Goal: Check status

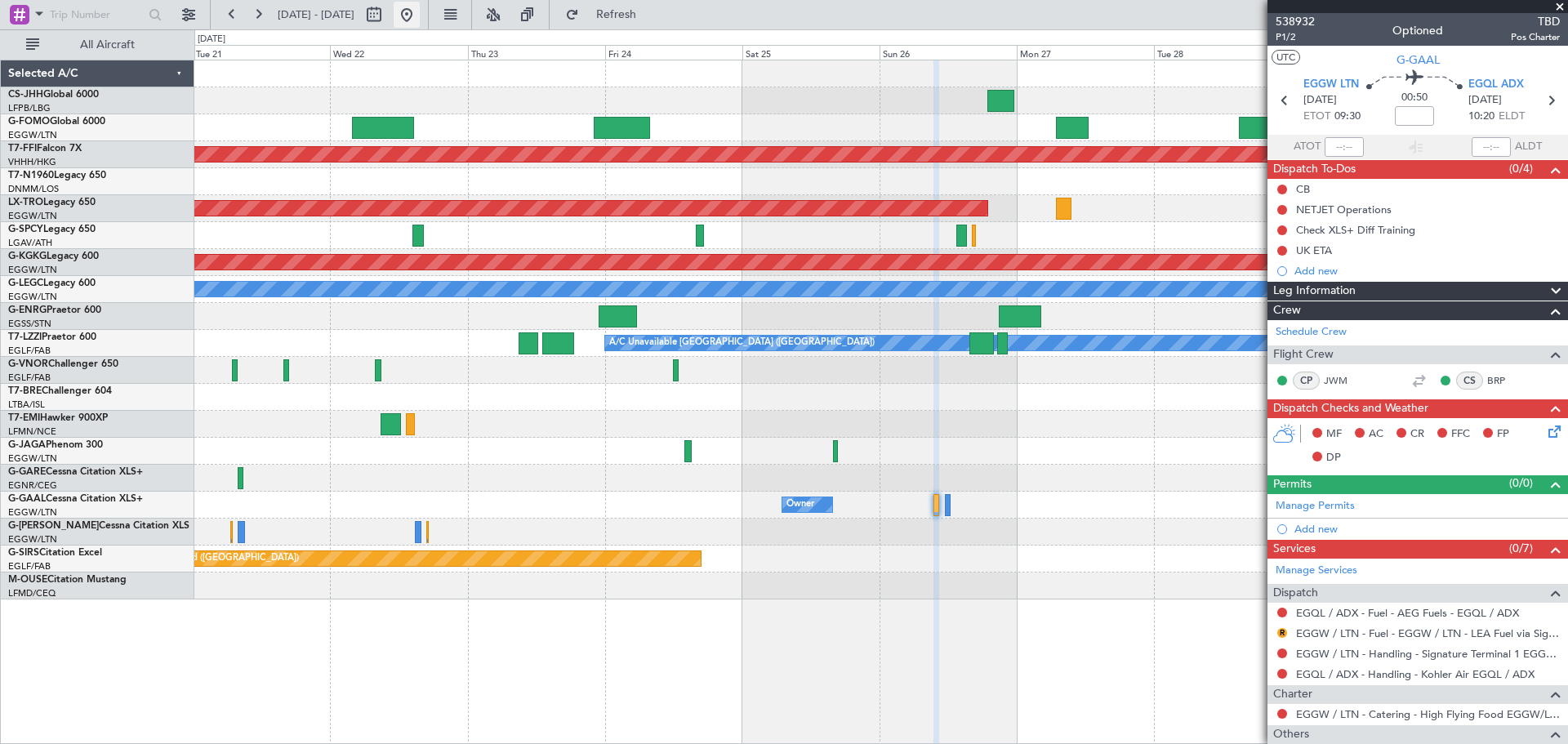
click at [420, 15] on button at bounding box center [407, 15] width 26 height 26
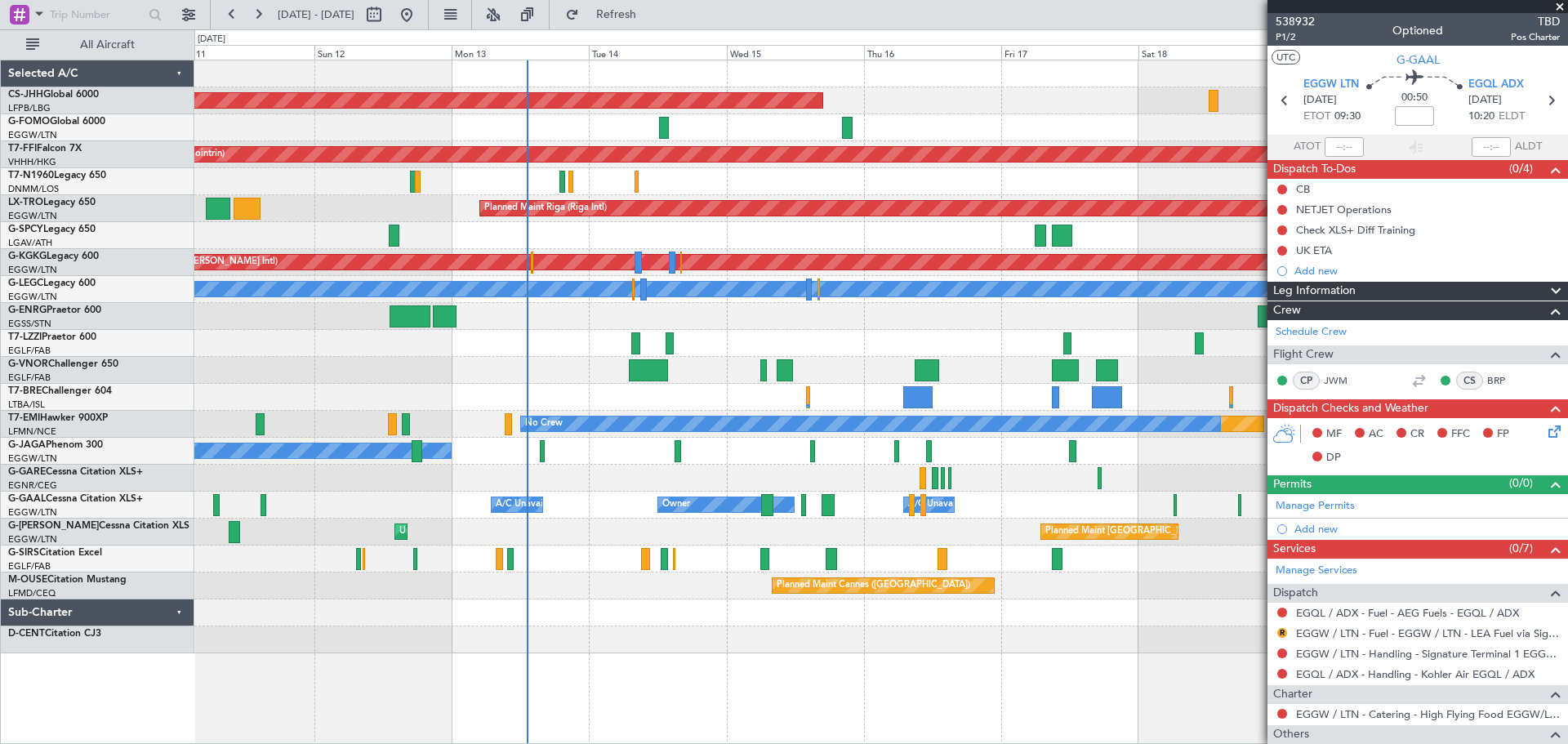
click at [453, 503] on div "Owner A/C Unavailable Owner A/C Unavailable" at bounding box center [881, 505] width 1373 height 27
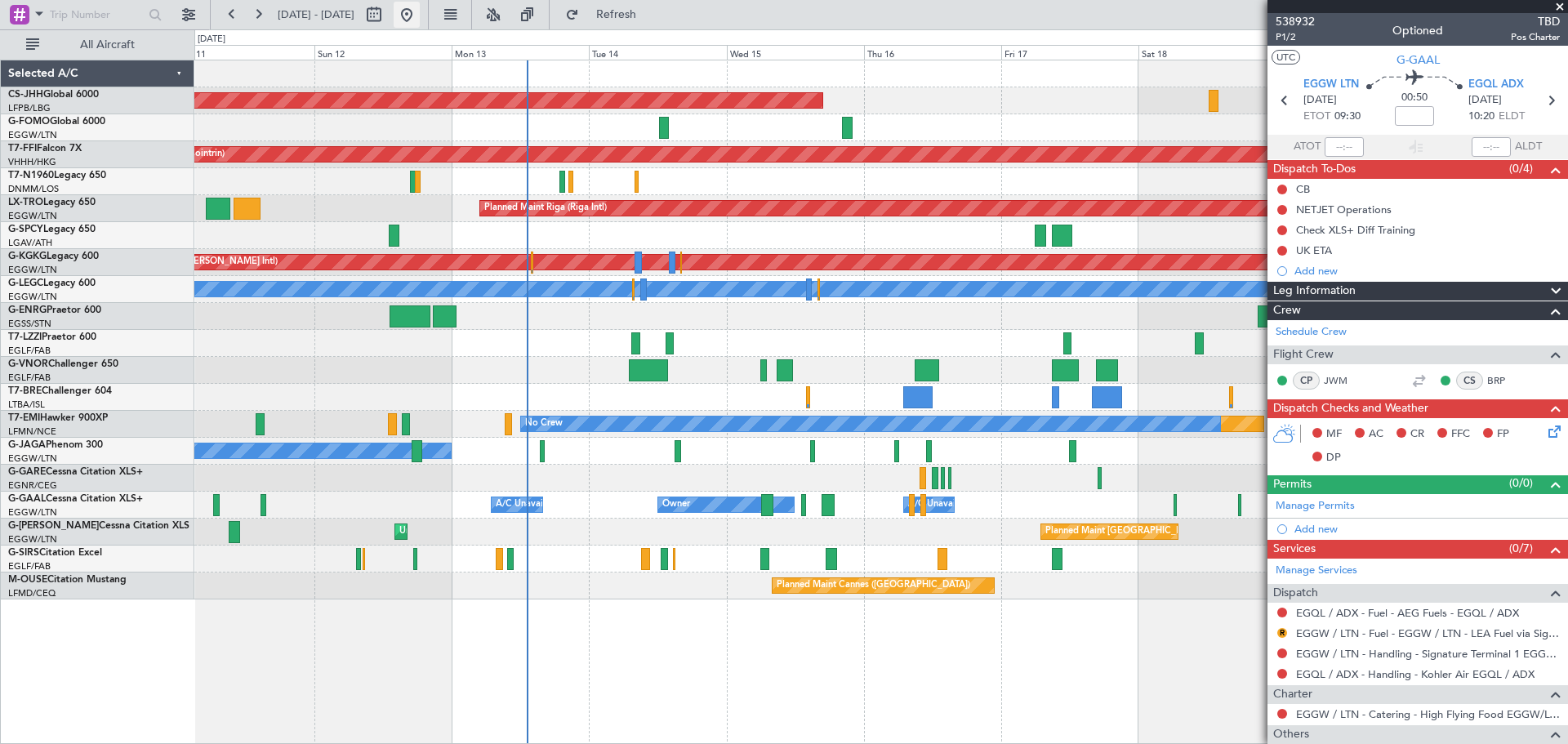
click at [420, 8] on button at bounding box center [407, 15] width 26 height 26
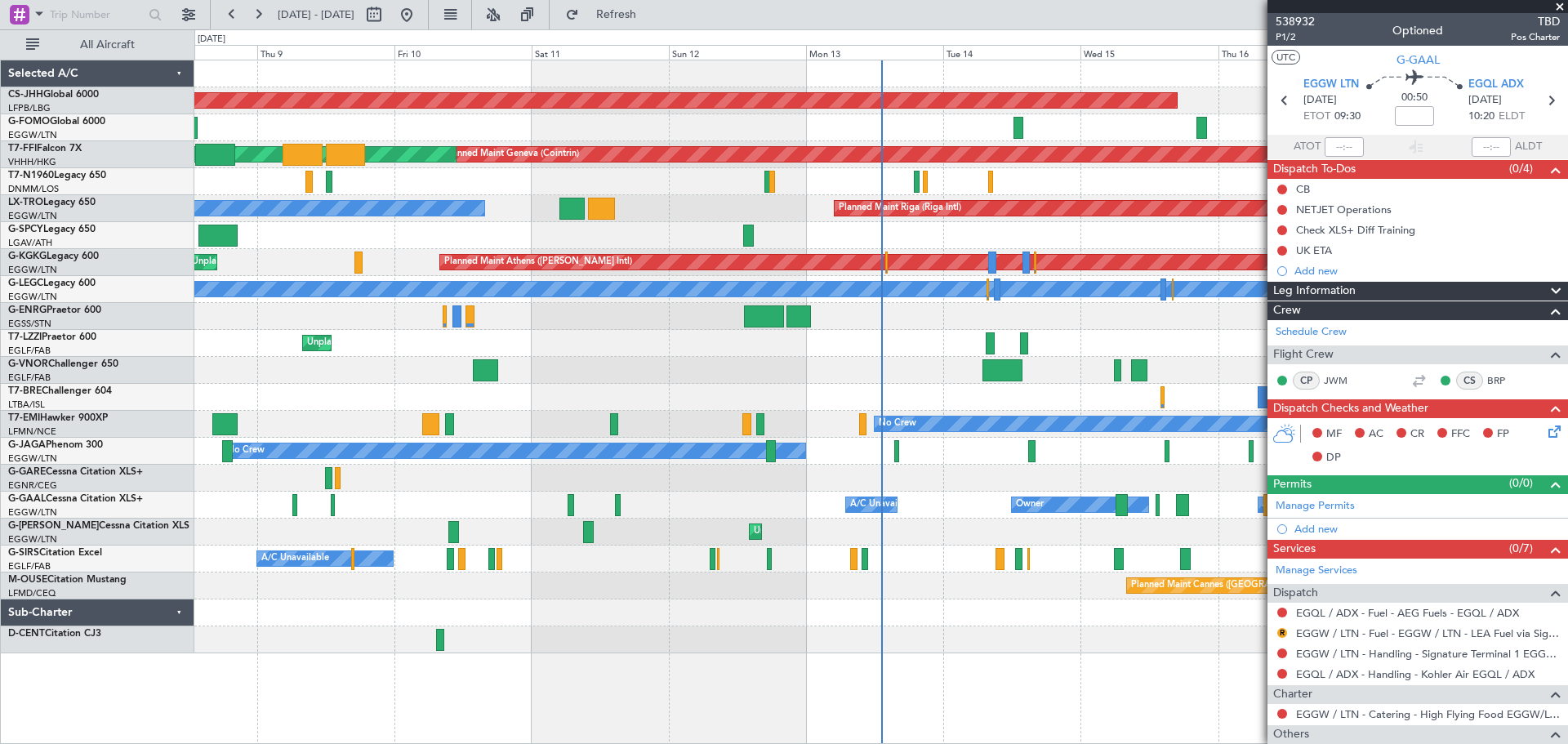
click at [1550, 12] on div at bounding box center [1417, 6] width 300 height 13
click at [1561, 3] on span at bounding box center [1559, 7] width 16 height 15
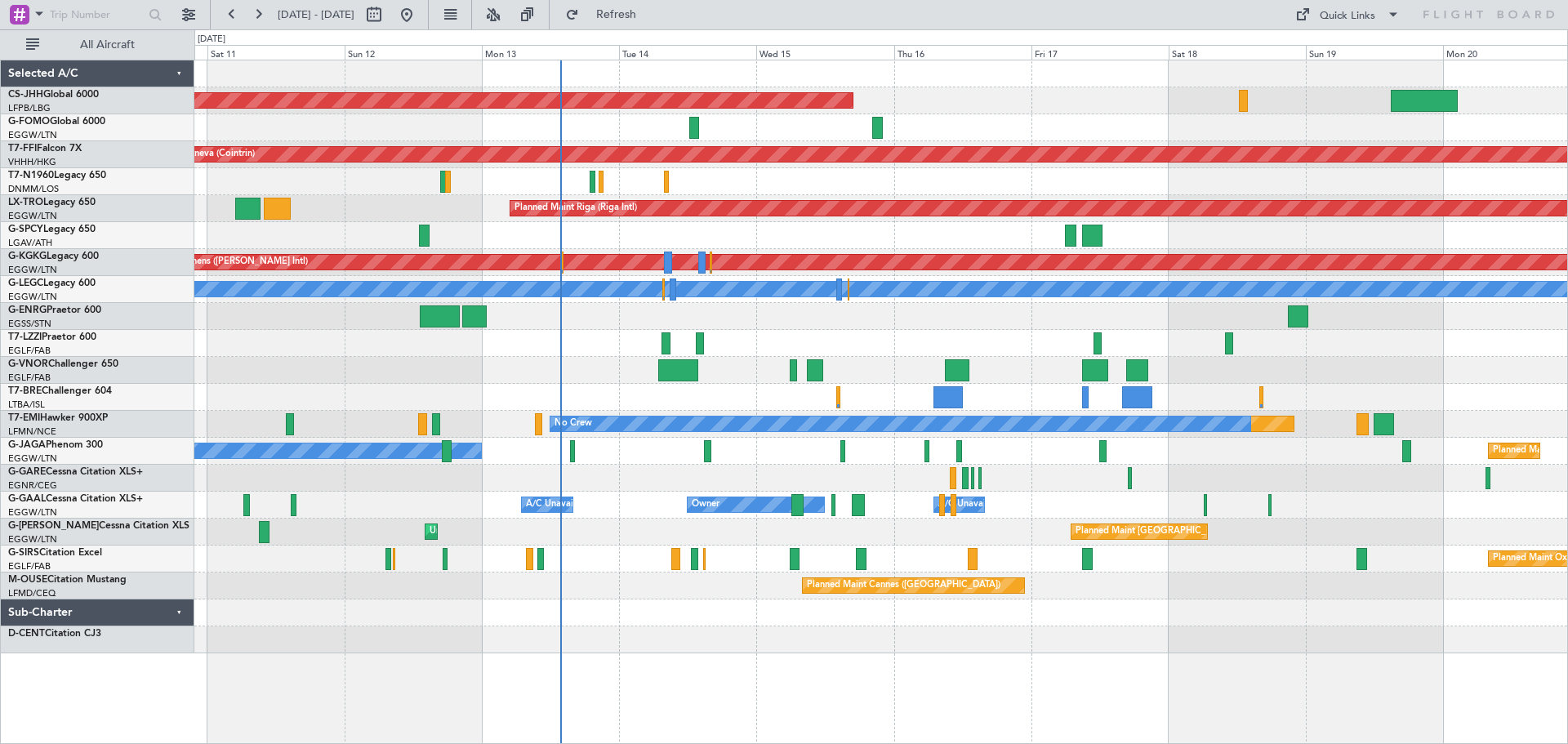
click at [1033, 499] on div "Planned Maint [GEOGRAPHIC_DATA] ([GEOGRAPHIC_DATA]) Planned Maint Geneva ([GEOG…" at bounding box center [881, 356] width 1373 height 593
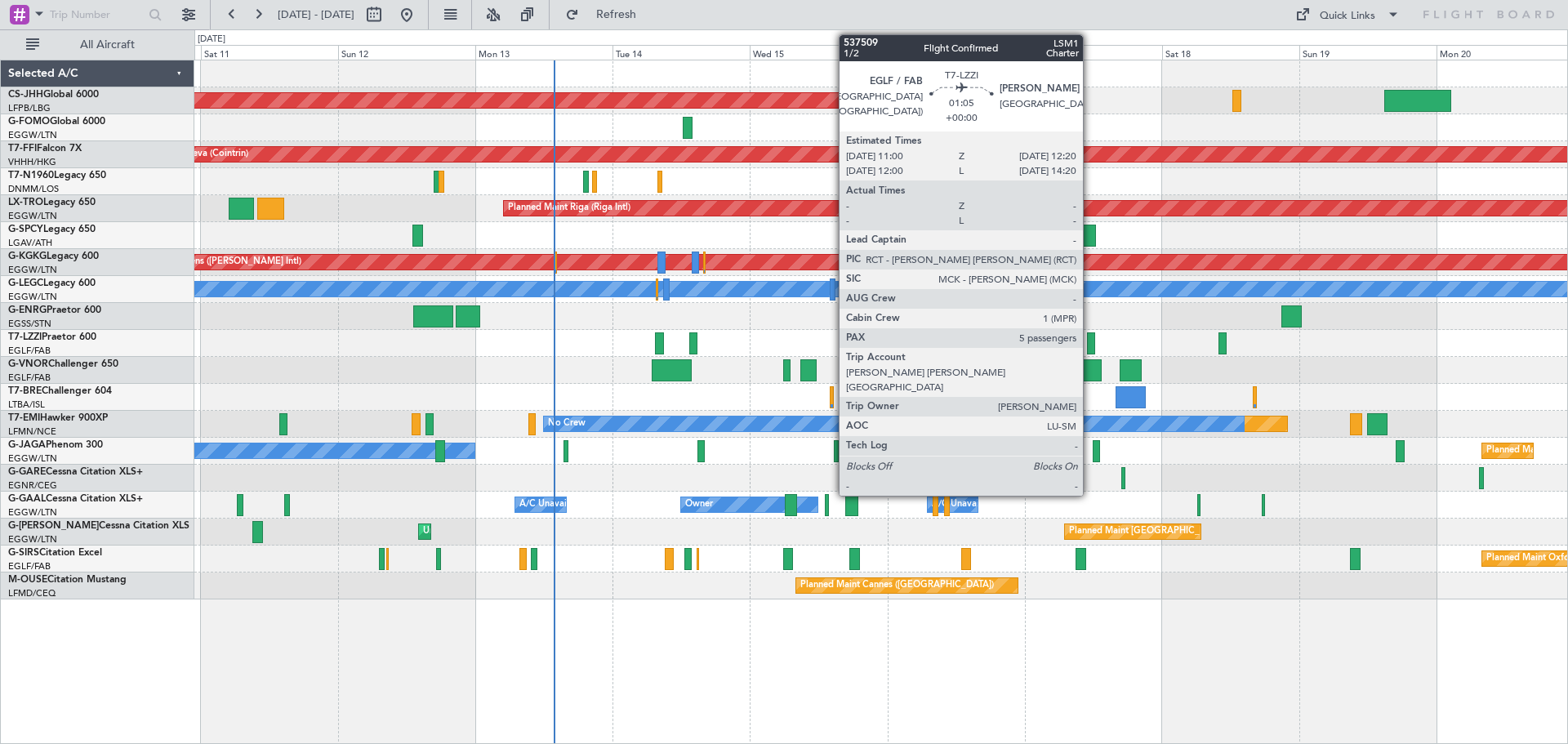
click at [1090, 343] on div at bounding box center [1091, 343] width 8 height 22
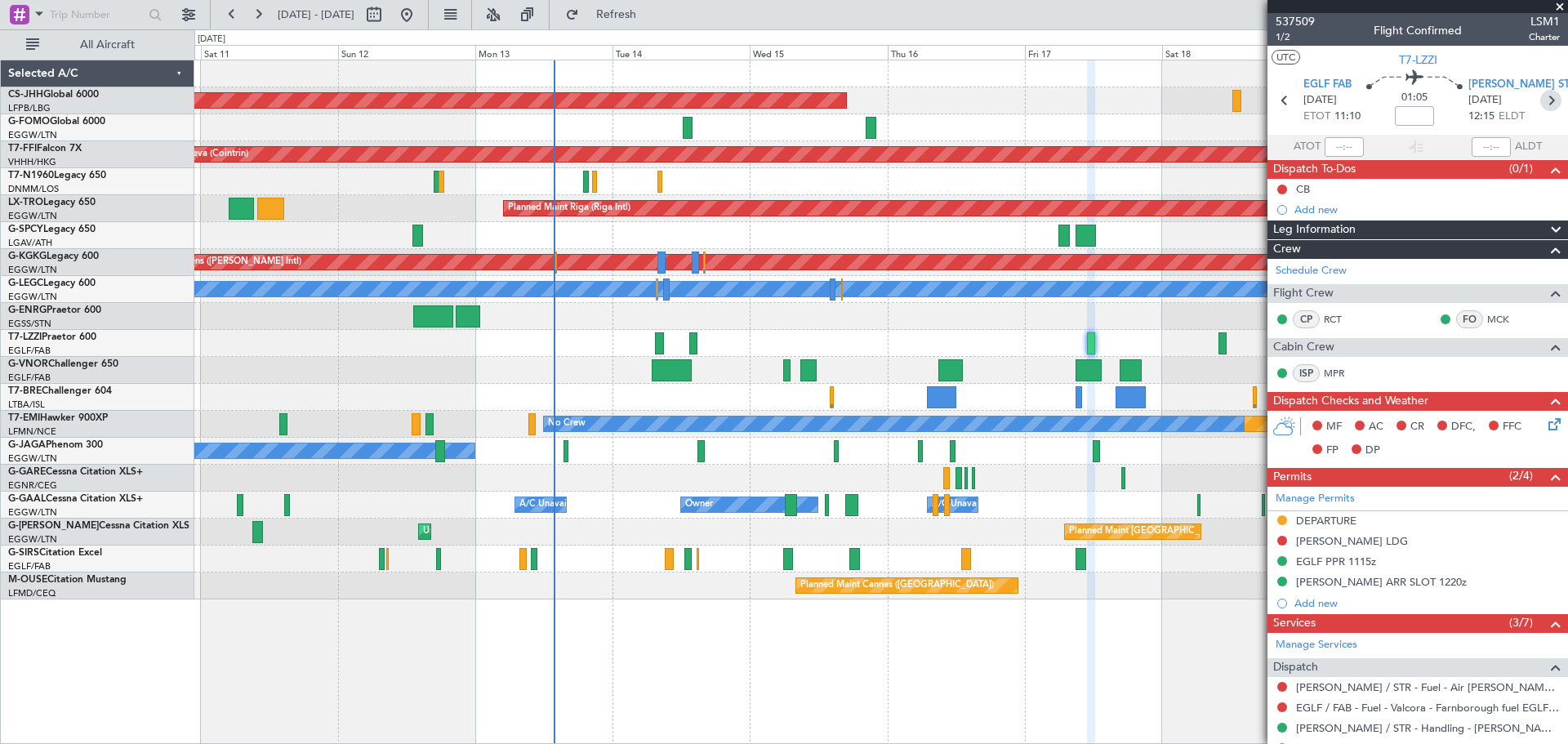
click at [1546, 104] on icon at bounding box center [1551, 100] width 22 height 22
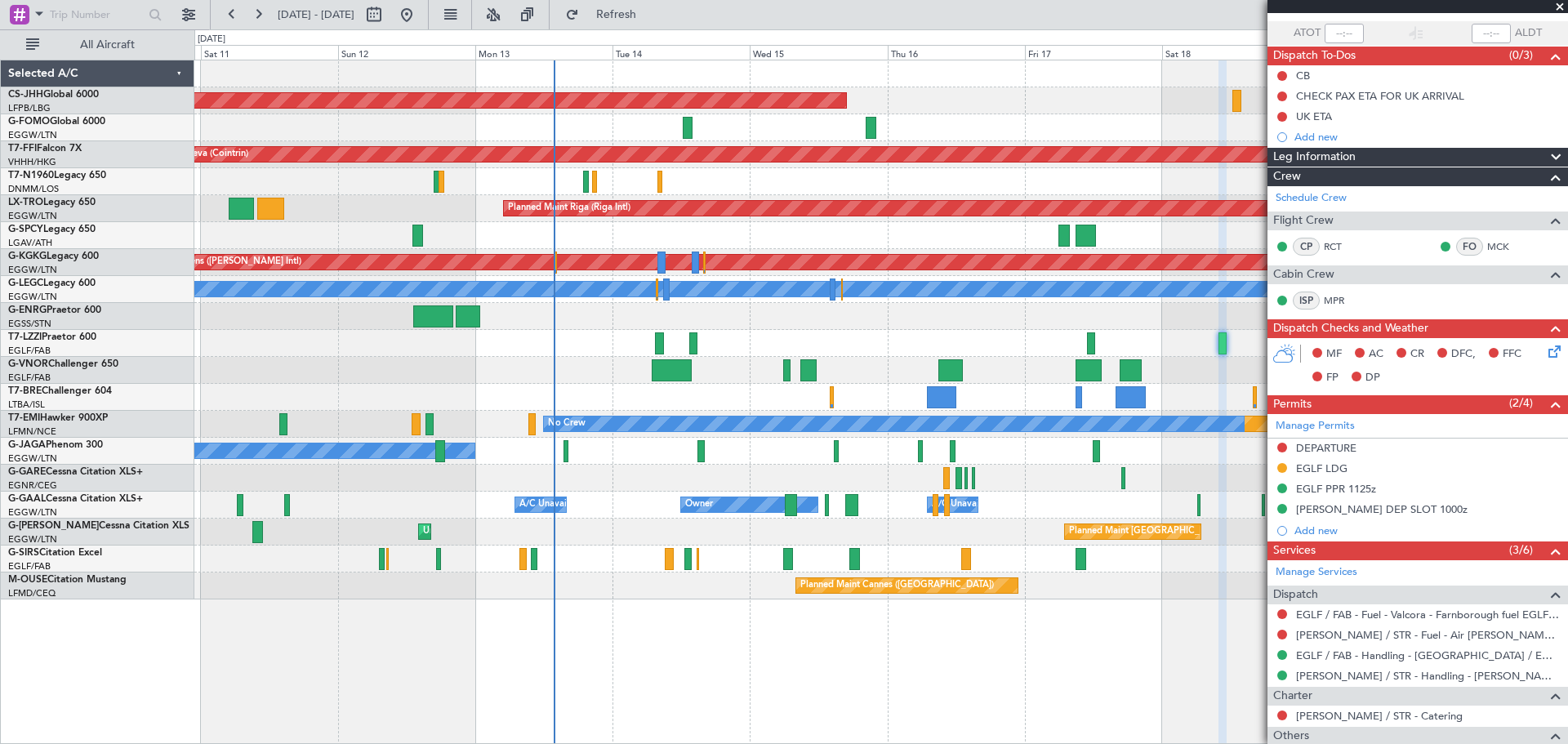
scroll to position [116, 0]
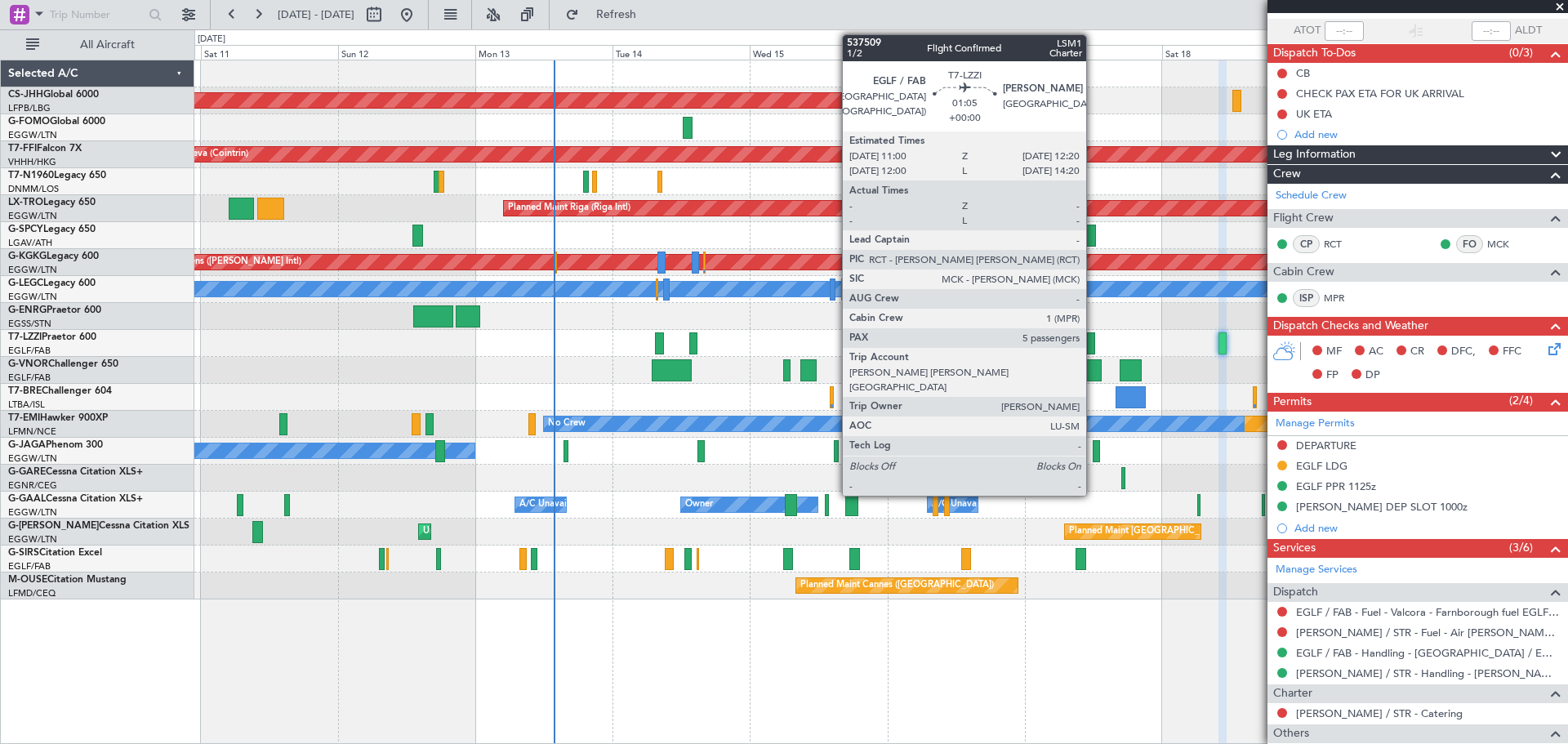
click at [1093, 347] on div at bounding box center [1091, 343] width 8 height 22
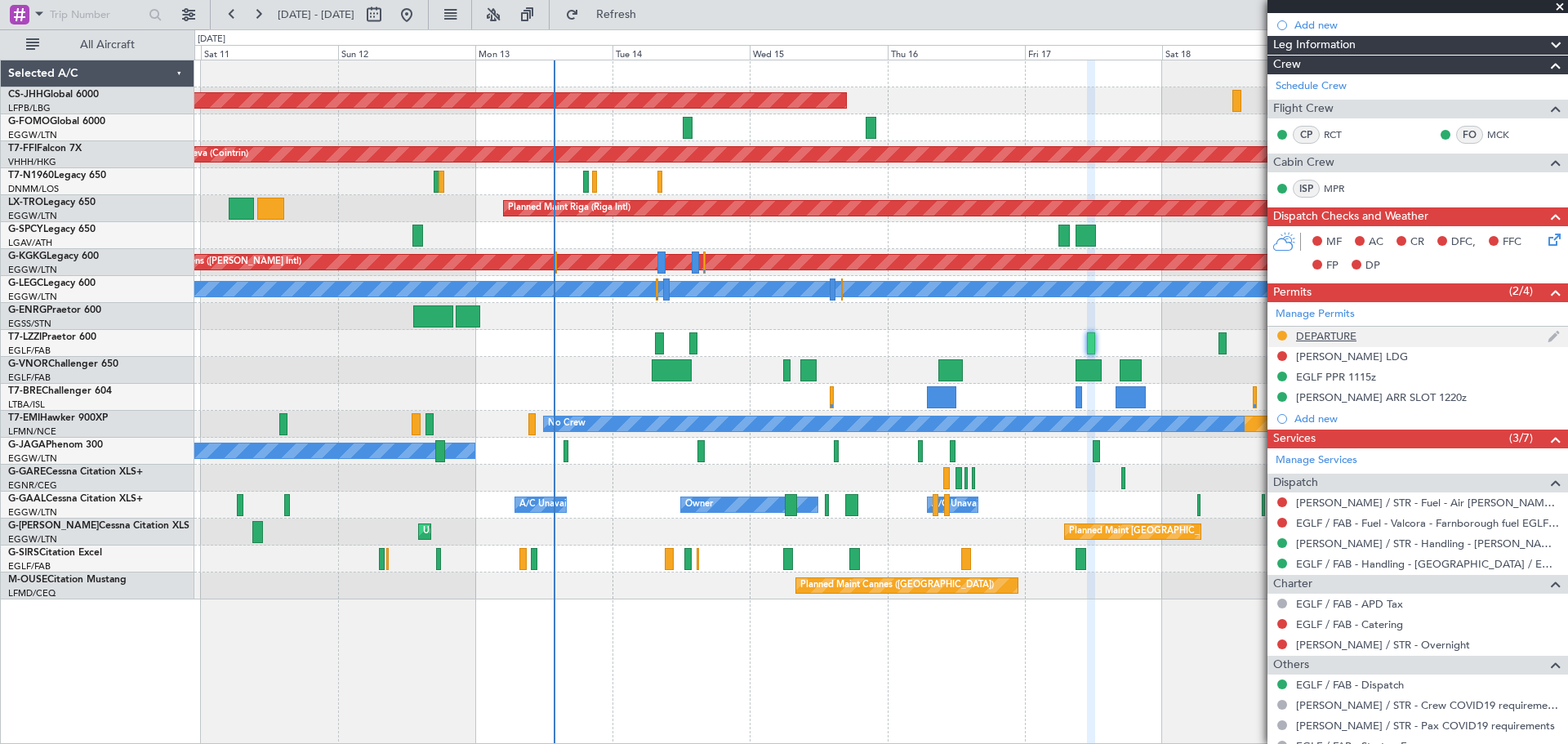
scroll to position [186, 0]
click at [1282, 623] on button at bounding box center [1282, 623] width 9 height 9
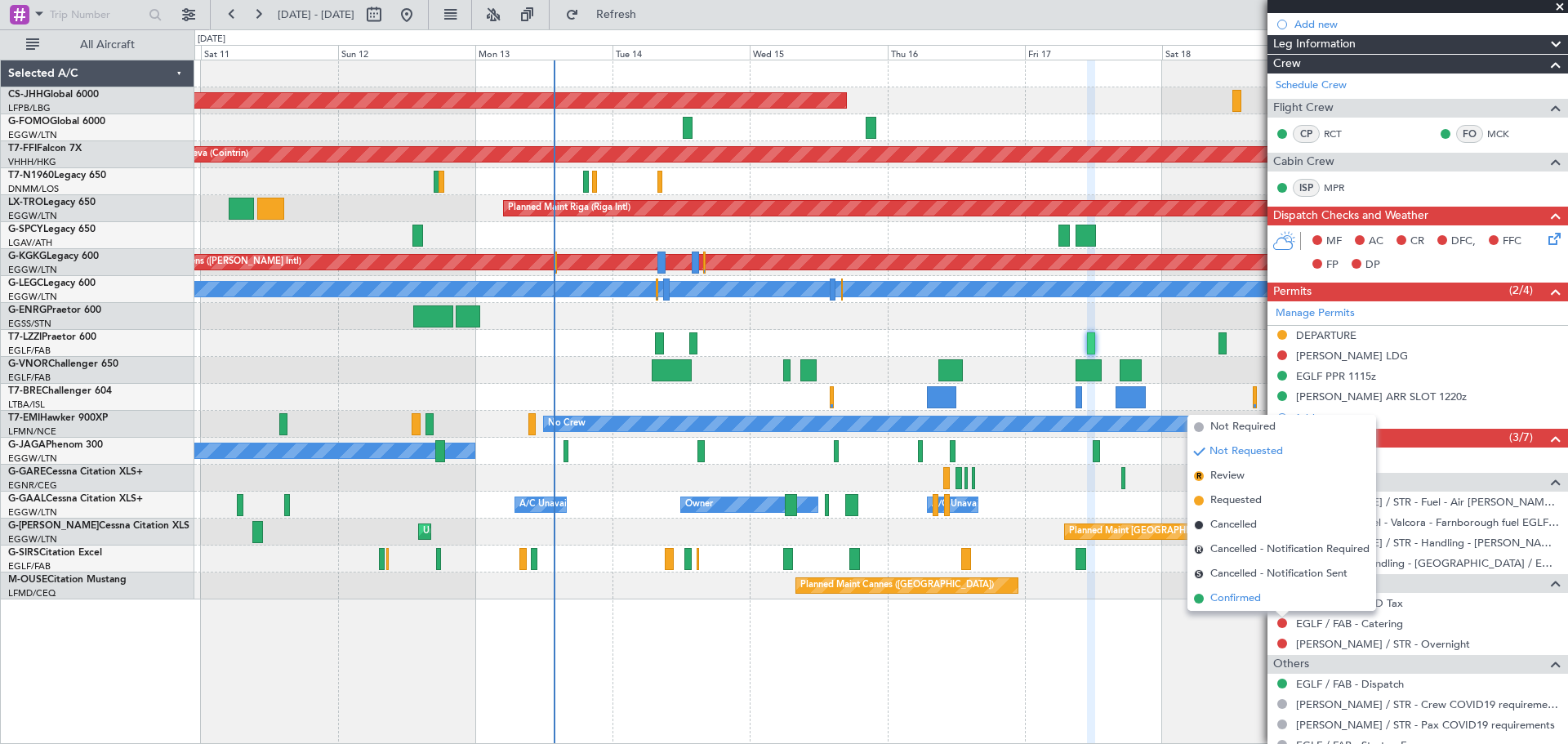
click at [1225, 603] on span "Confirmed" at bounding box center [1235, 598] width 51 height 16
